Goal: Task Accomplishment & Management: Manage account settings

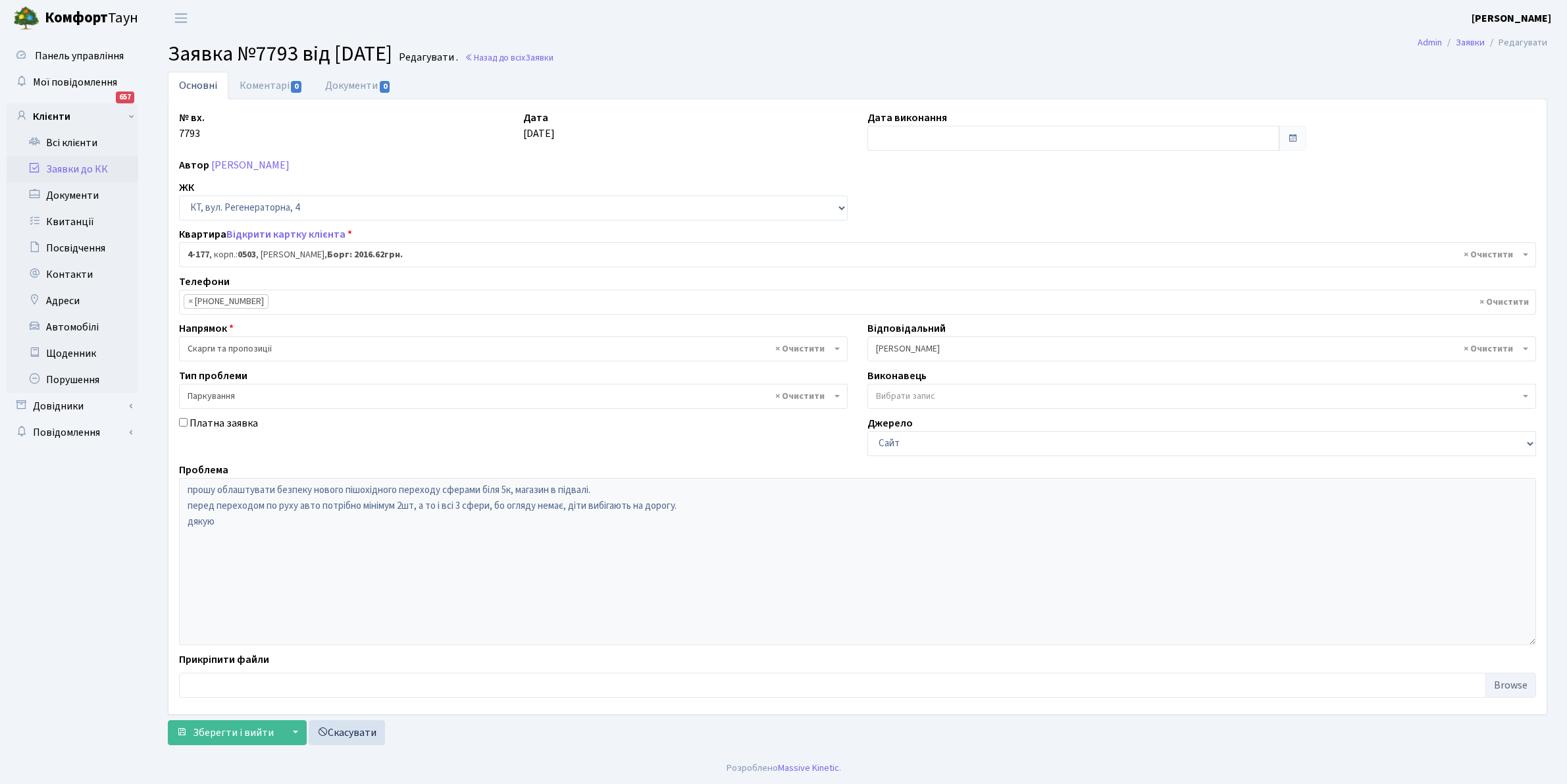
select select "1103"
select select "66"
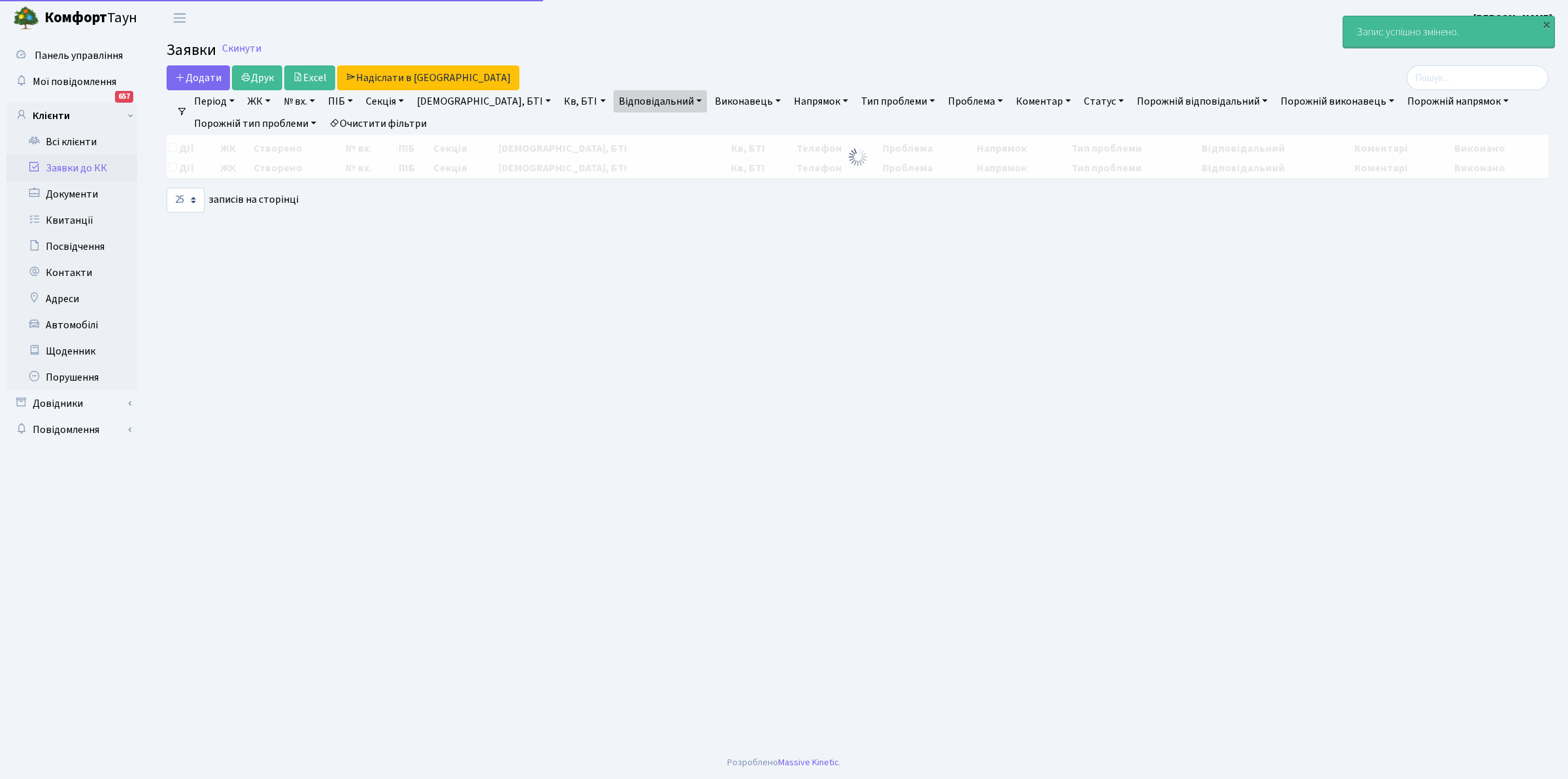
select select "25"
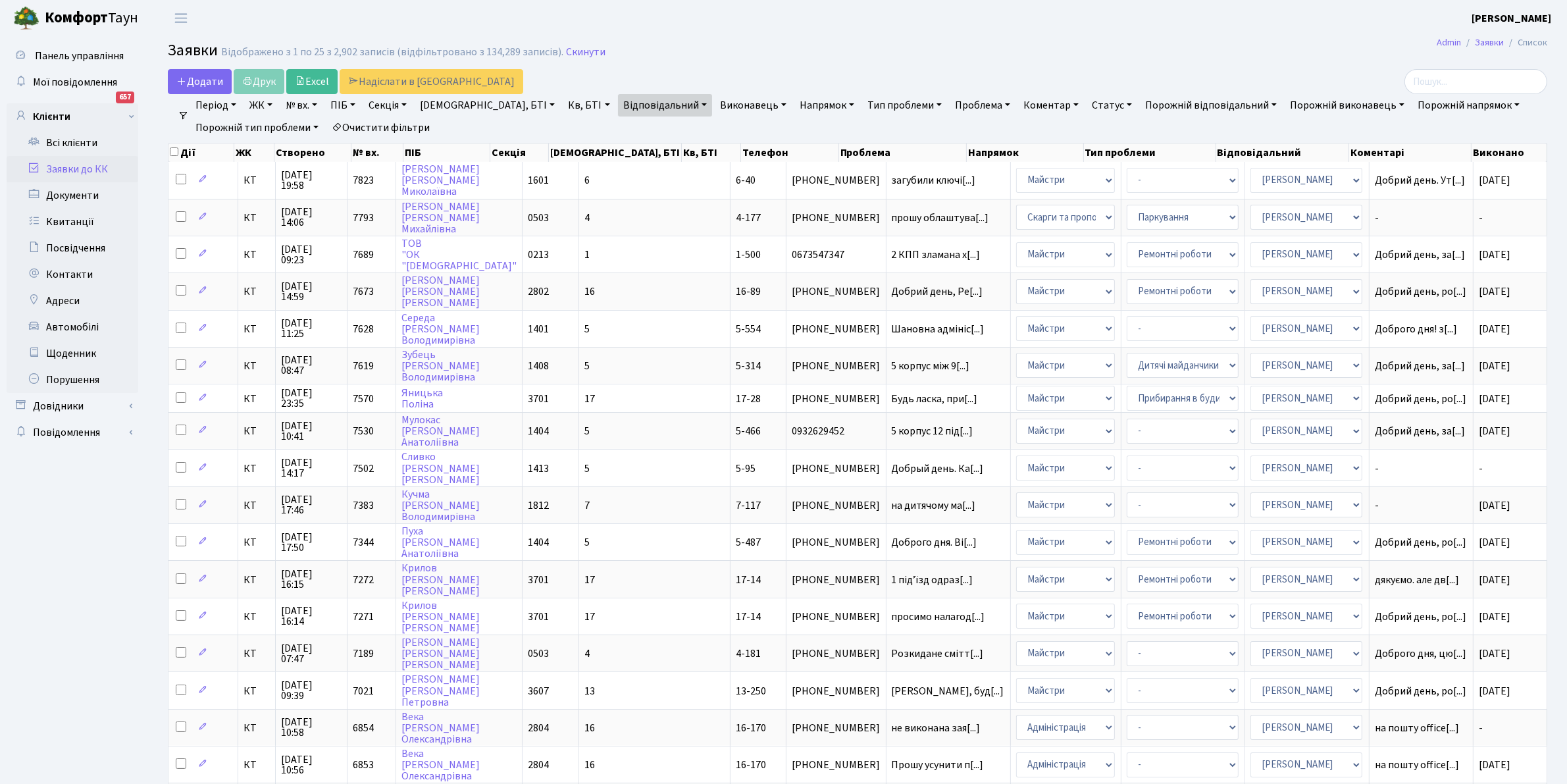
click at [625, 102] on link "Відповідальний" at bounding box center [665, 105] width 94 height 23
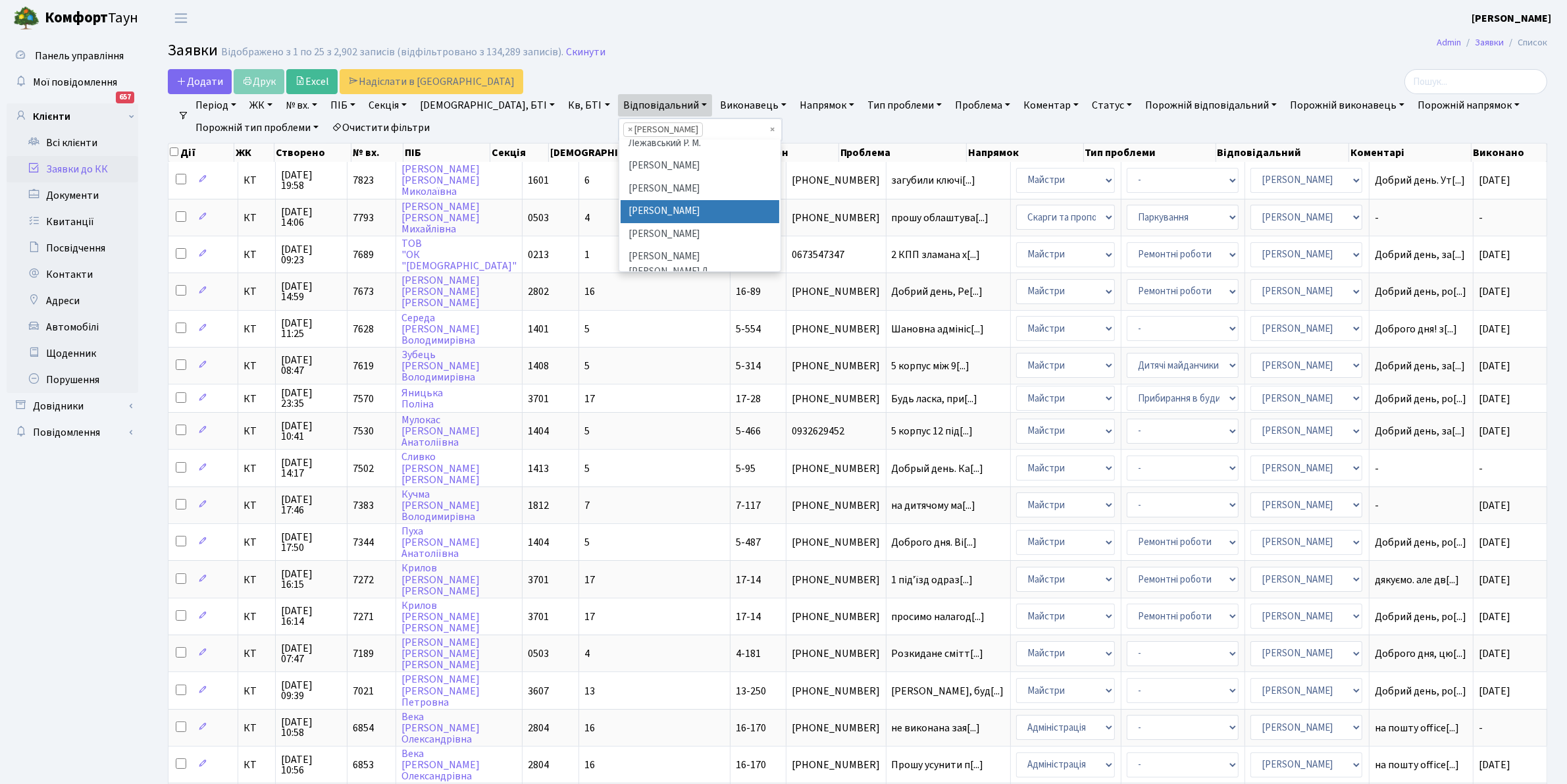
click at [621, 206] on li "[PERSON_NAME]" at bounding box center [701, 211] width 160 height 23
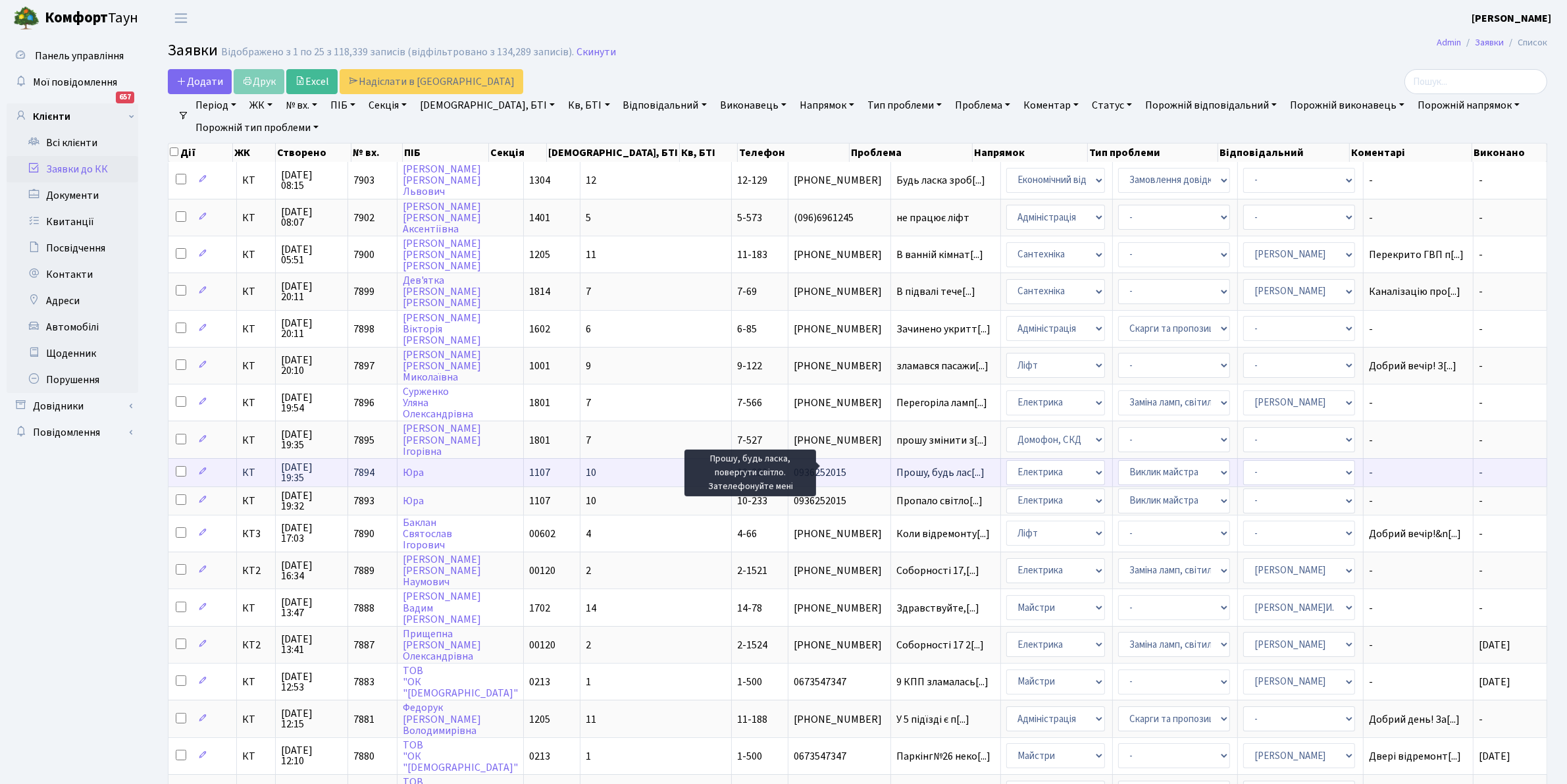
click at [896, 466] on span "Прошу, будь лас[...]" at bounding box center [940, 473] width 88 height 15
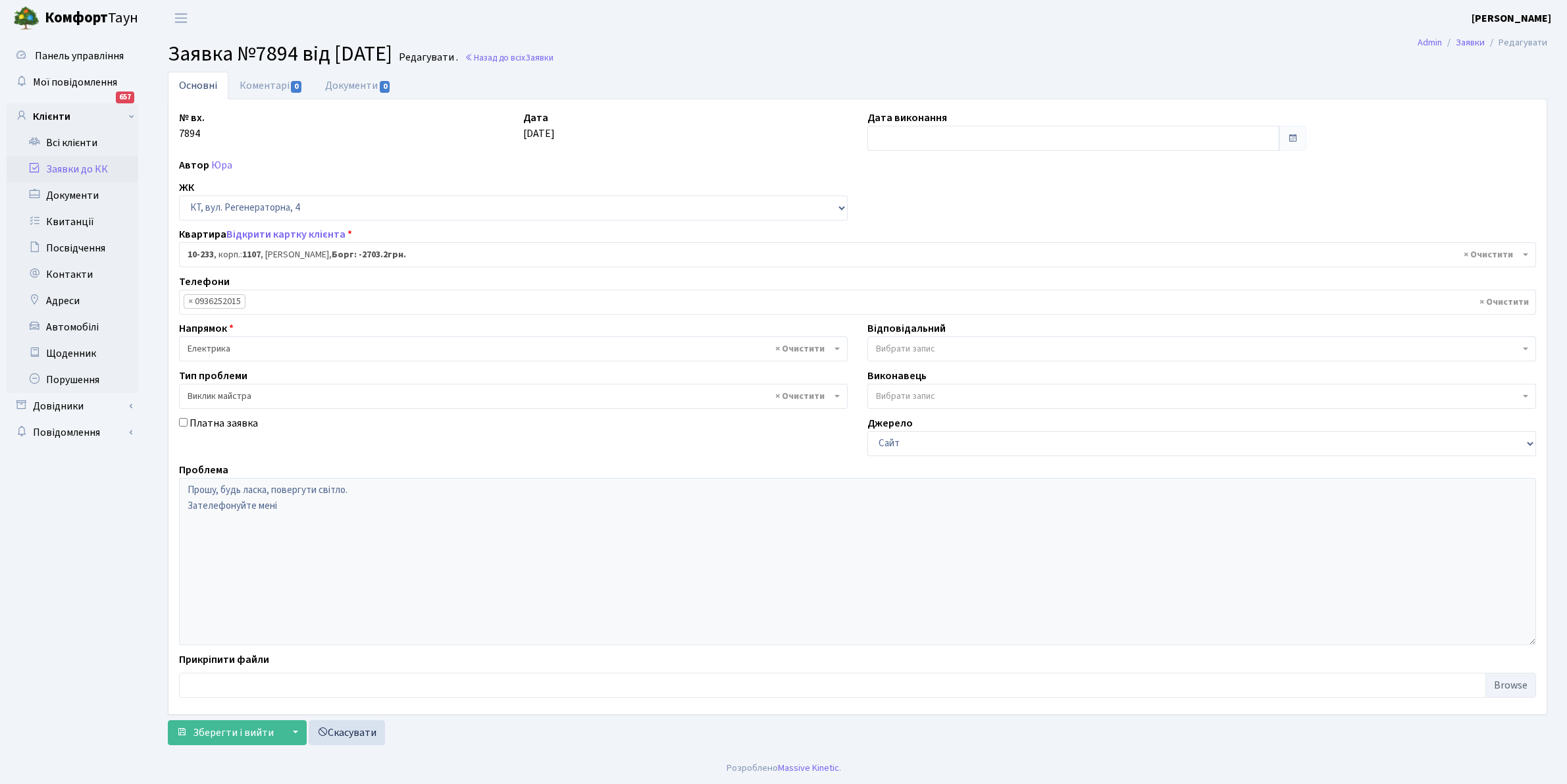
select select "6802"
select select "29"
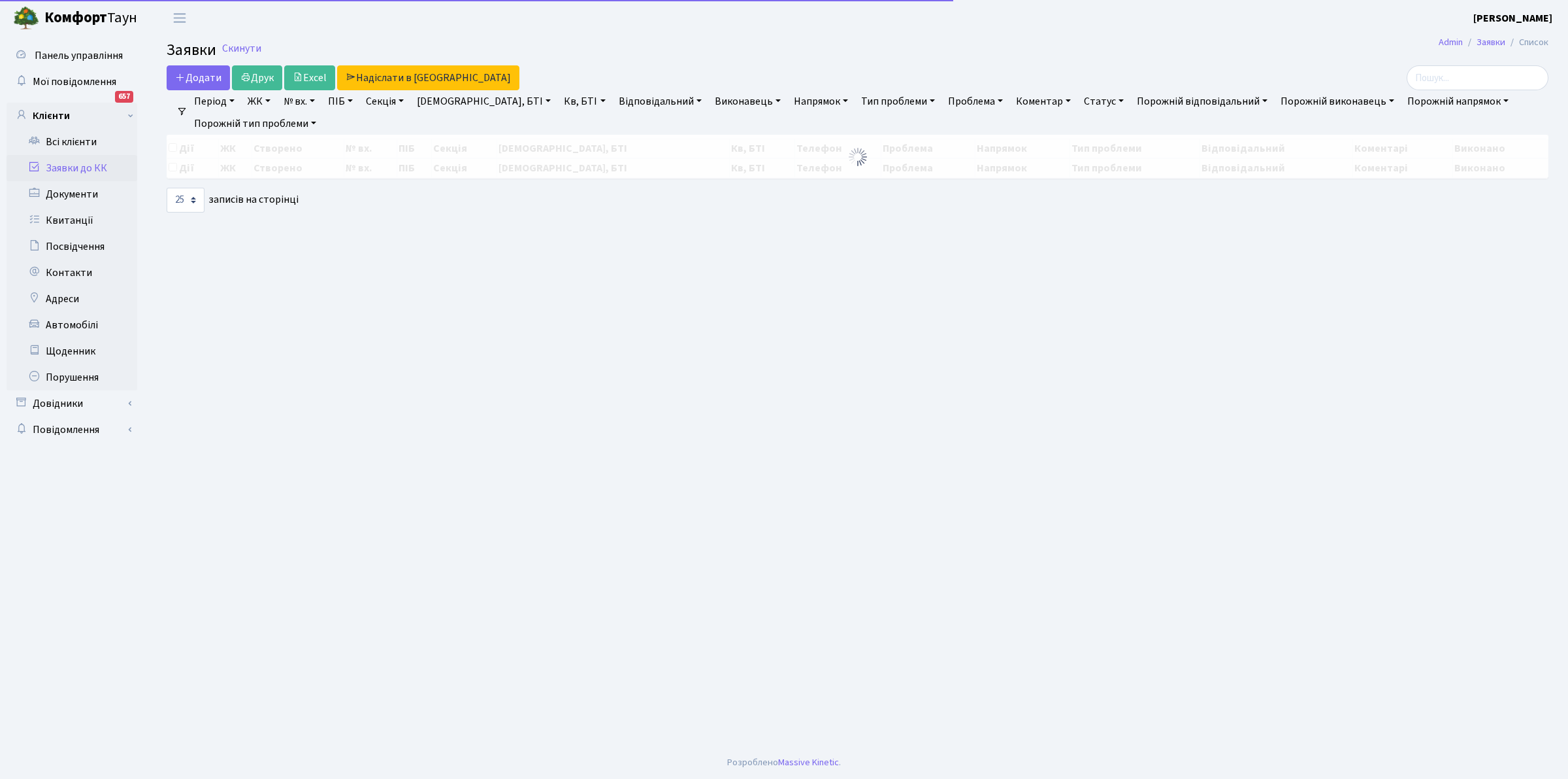
select select "25"
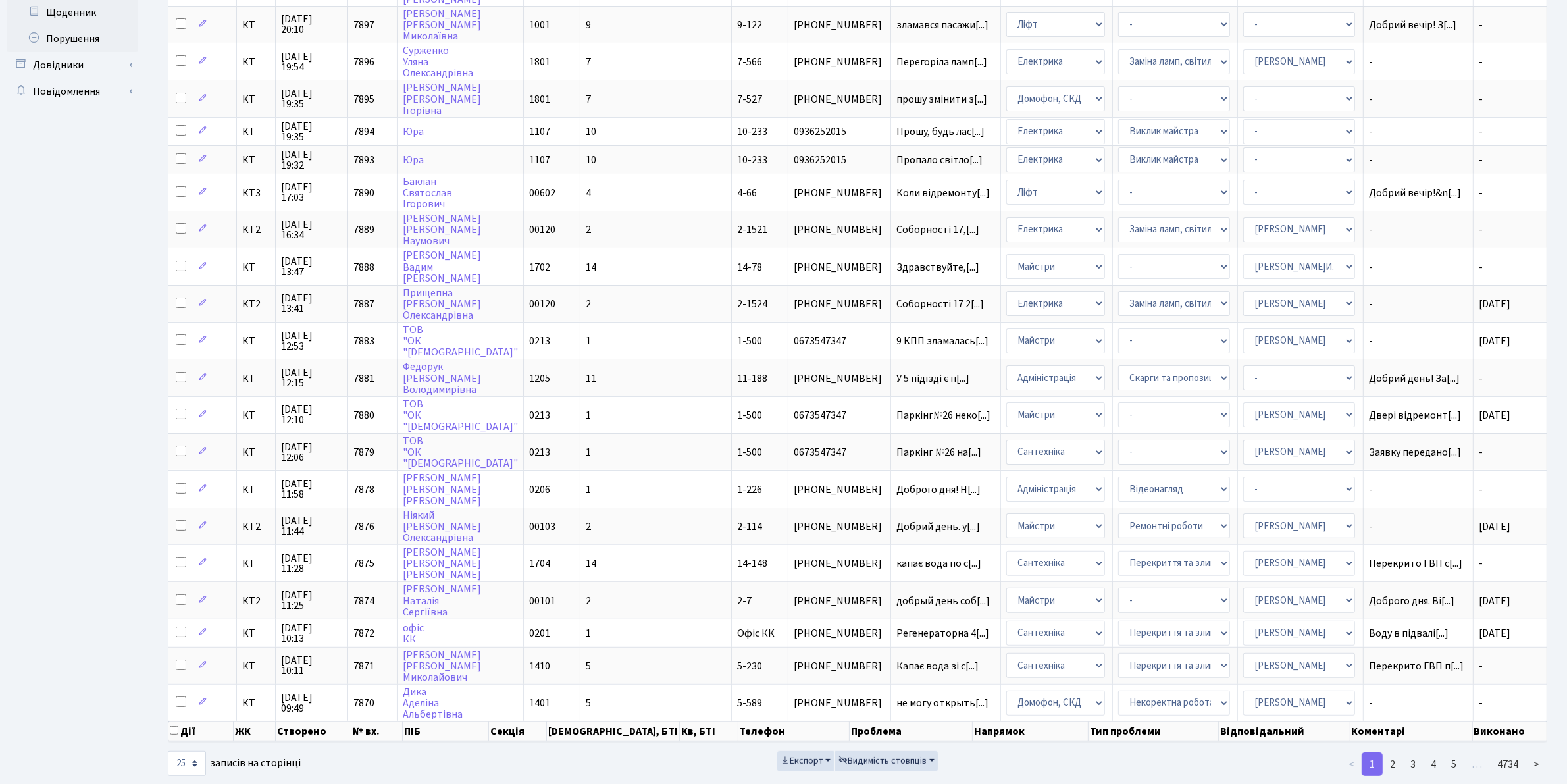
scroll to position [350, 0]
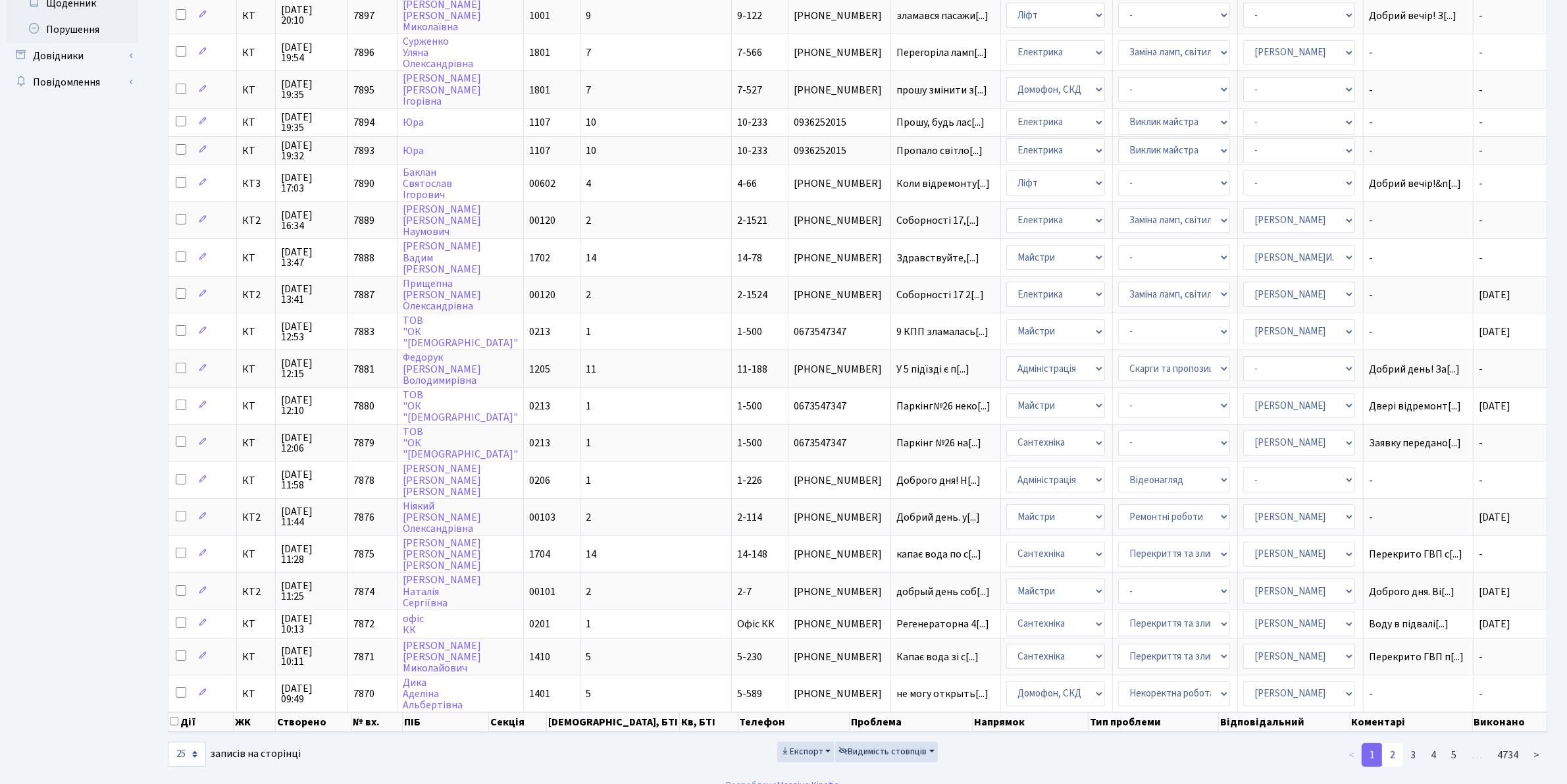
click at [1394, 743] on link "2" at bounding box center [1392, 755] width 21 height 23
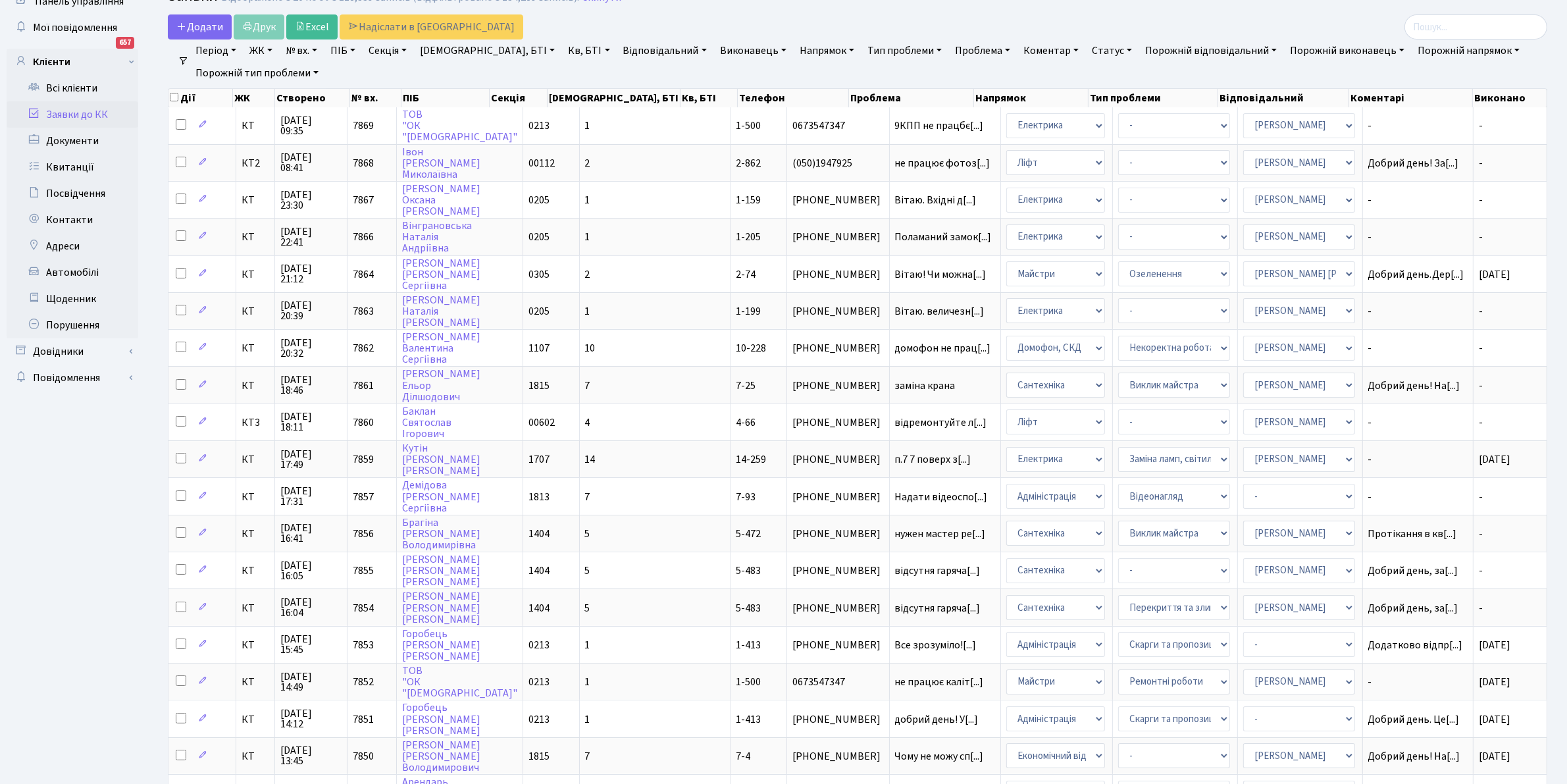
scroll to position [54, 0]
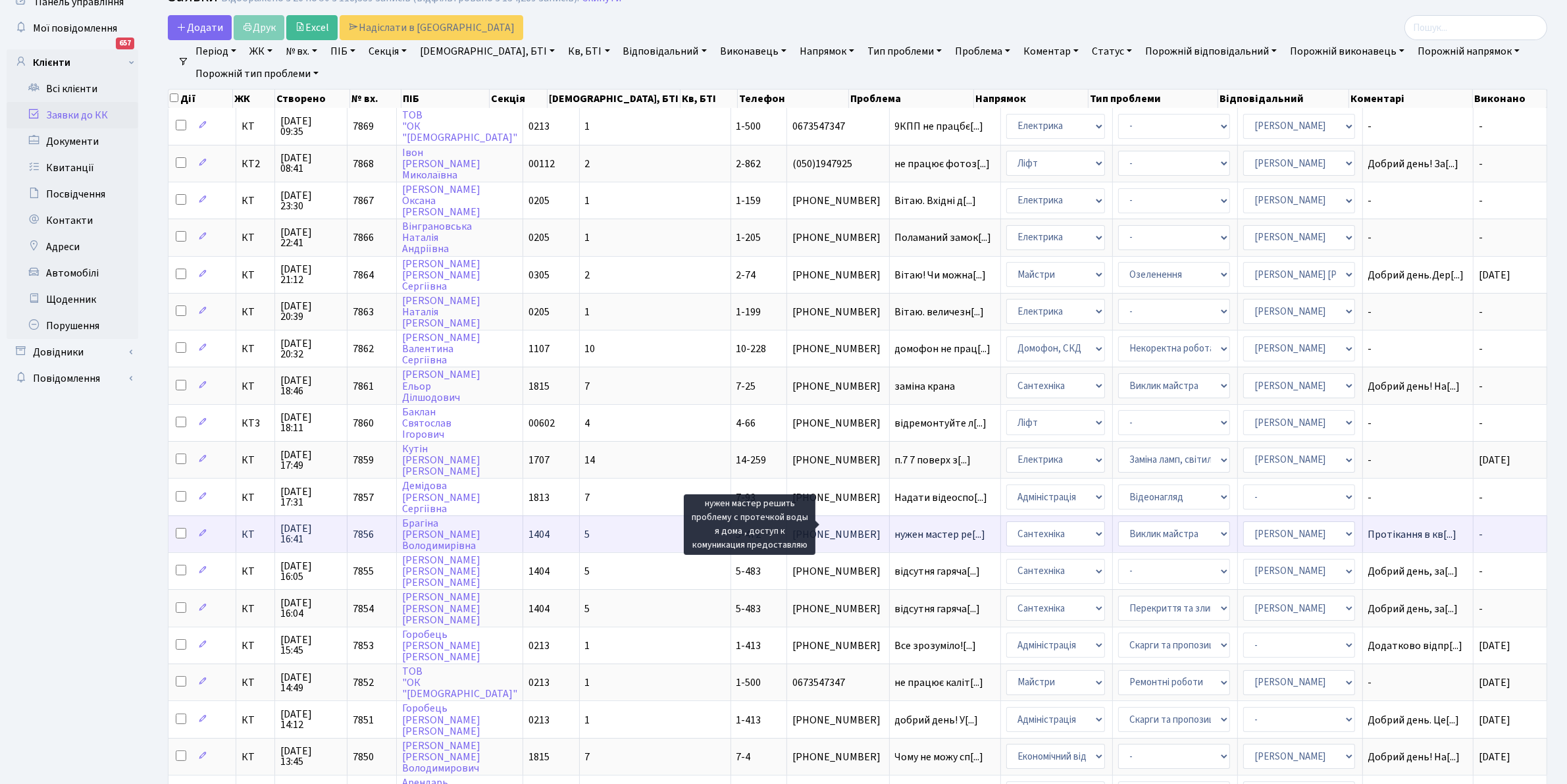
click at [895, 527] on span "нужен мастер ре[...]" at bounding box center [941, 534] width 91 height 15
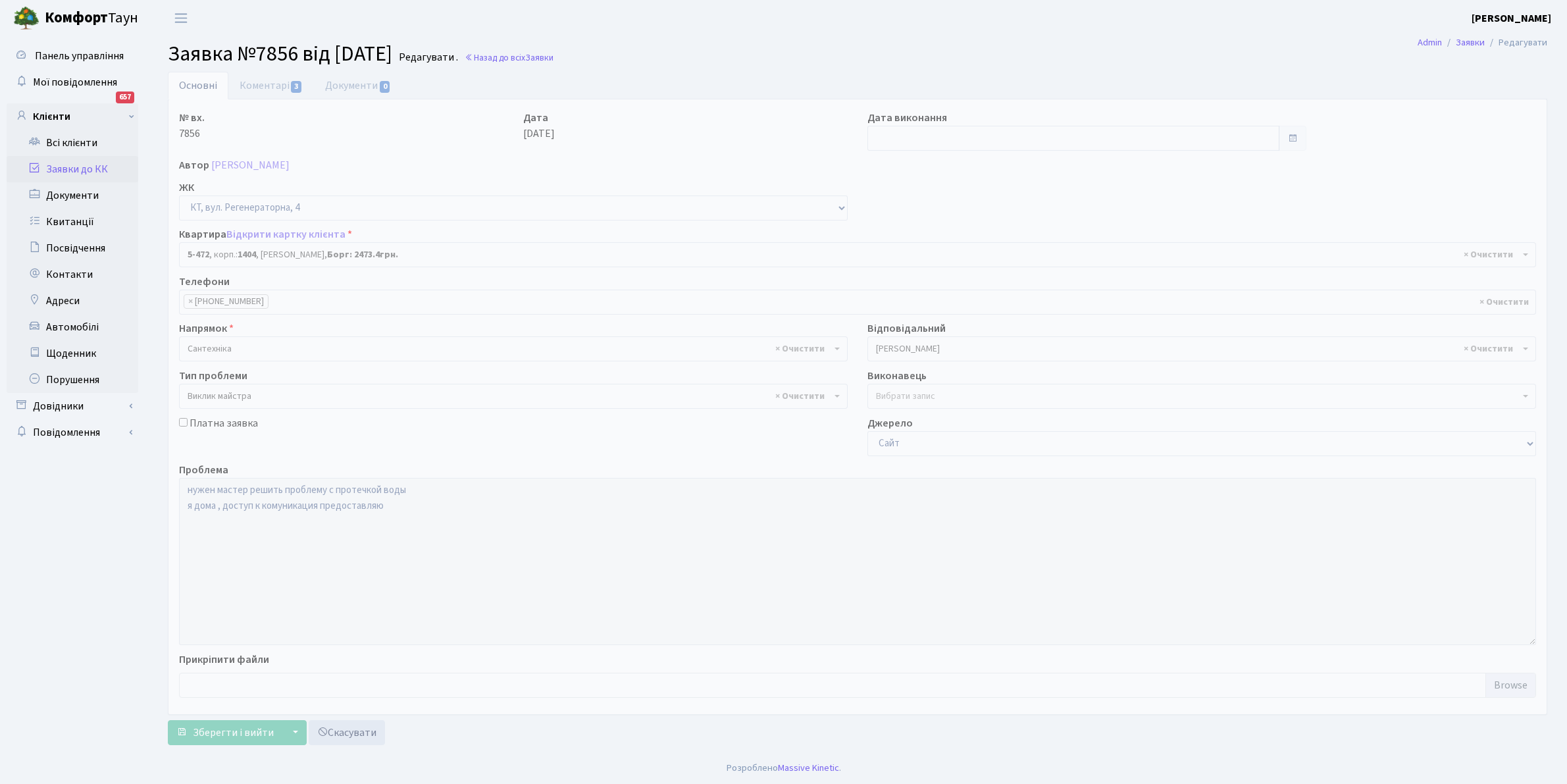
select select "2080"
select select "29"
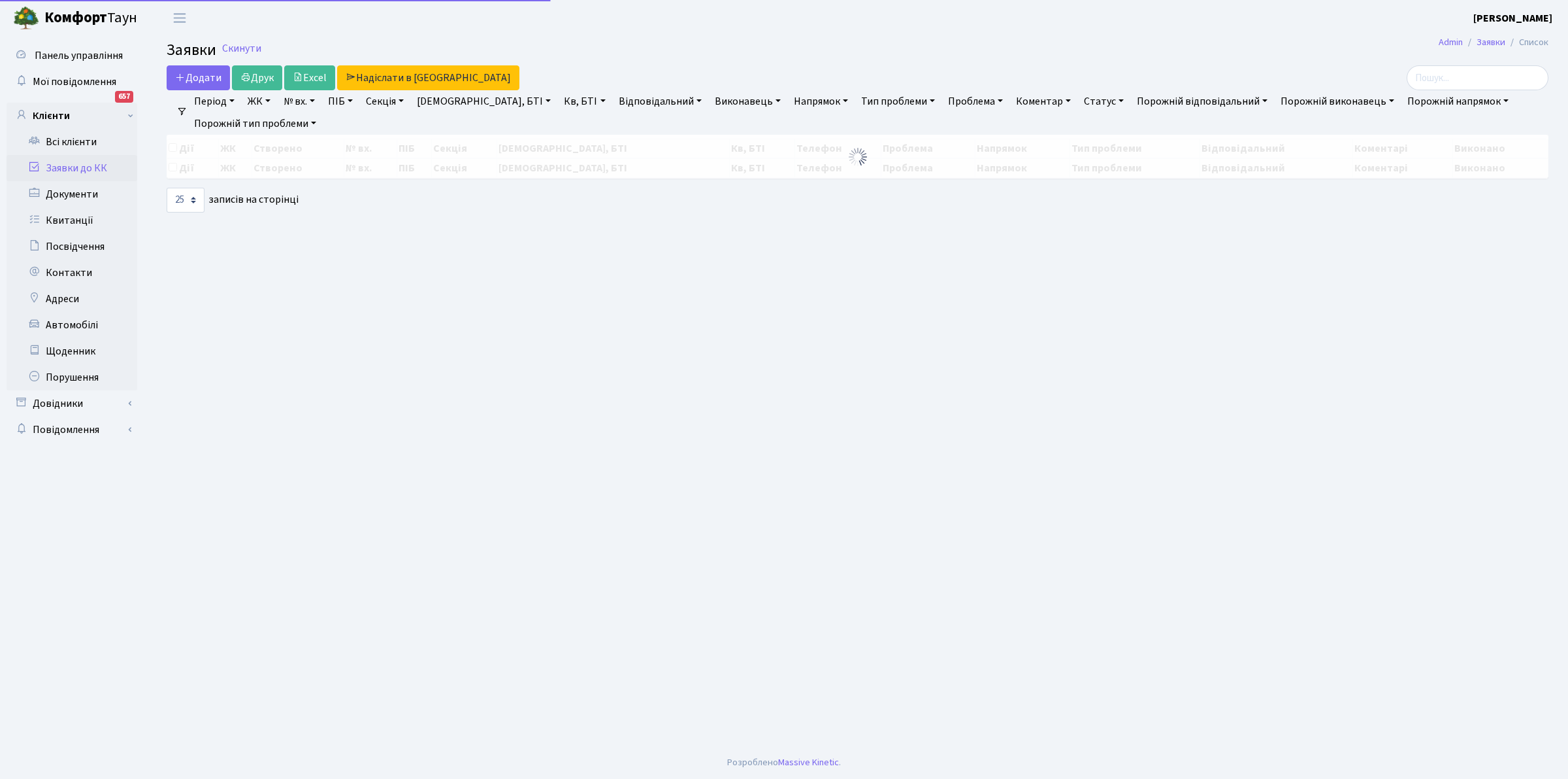
select select "25"
